Goal: Navigation & Orientation: Find specific page/section

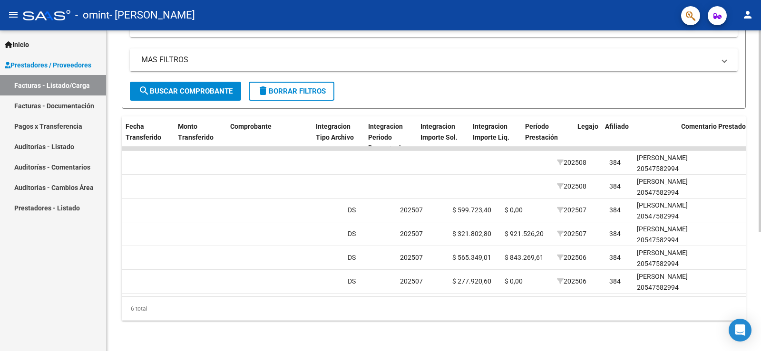
scroll to position [0, 836]
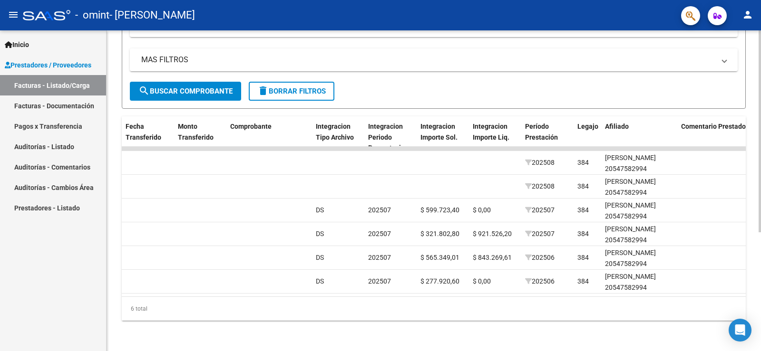
click at [741, 287] on datatable-body "20437 Integración [PERSON_NAME] 27170043419 Factura C: 4 - 3017 $ 599.723,40 [D…" at bounding box center [434, 222] width 624 height 150
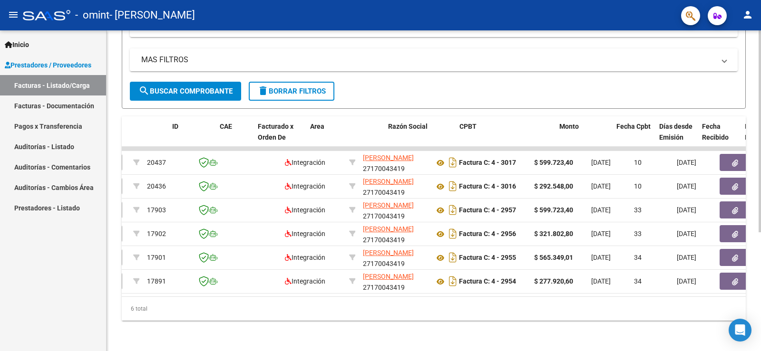
scroll to position [0, 0]
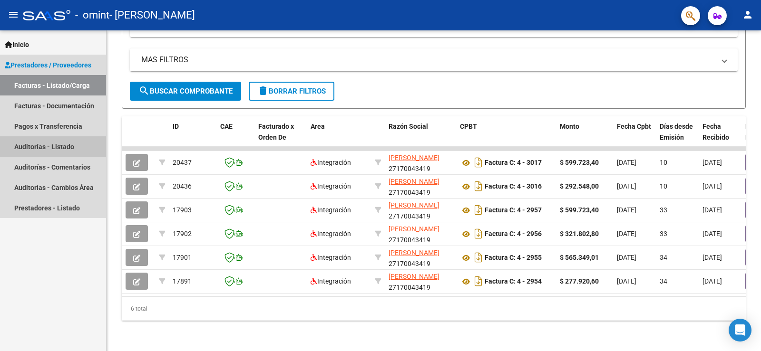
click at [64, 146] on link "Auditorías - Listado" at bounding box center [53, 146] width 106 height 20
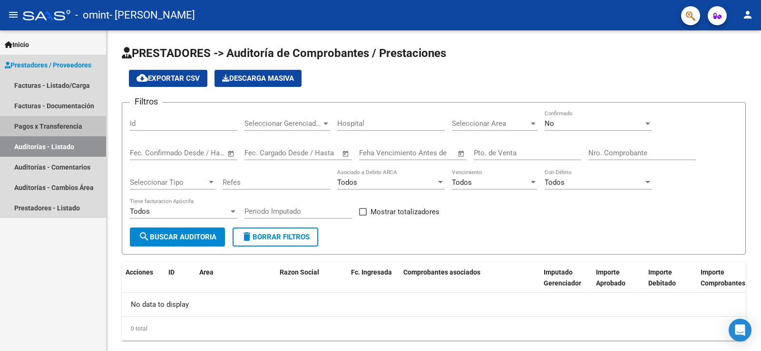
click at [68, 129] on link "Pagos x Transferencia" at bounding box center [53, 126] width 106 height 20
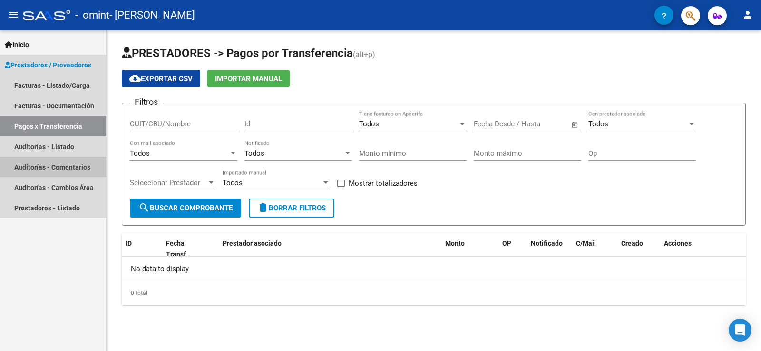
click at [68, 166] on link "Auditorías - Comentarios" at bounding box center [53, 167] width 106 height 20
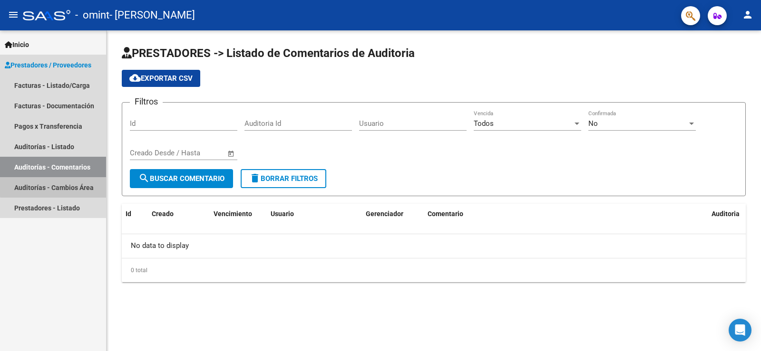
click at [67, 185] on link "Auditorías - Cambios Área" at bounding box center [53, 187] width 106 height 20
